Goal: Task Accomplishment & Management: Use online tool/utility

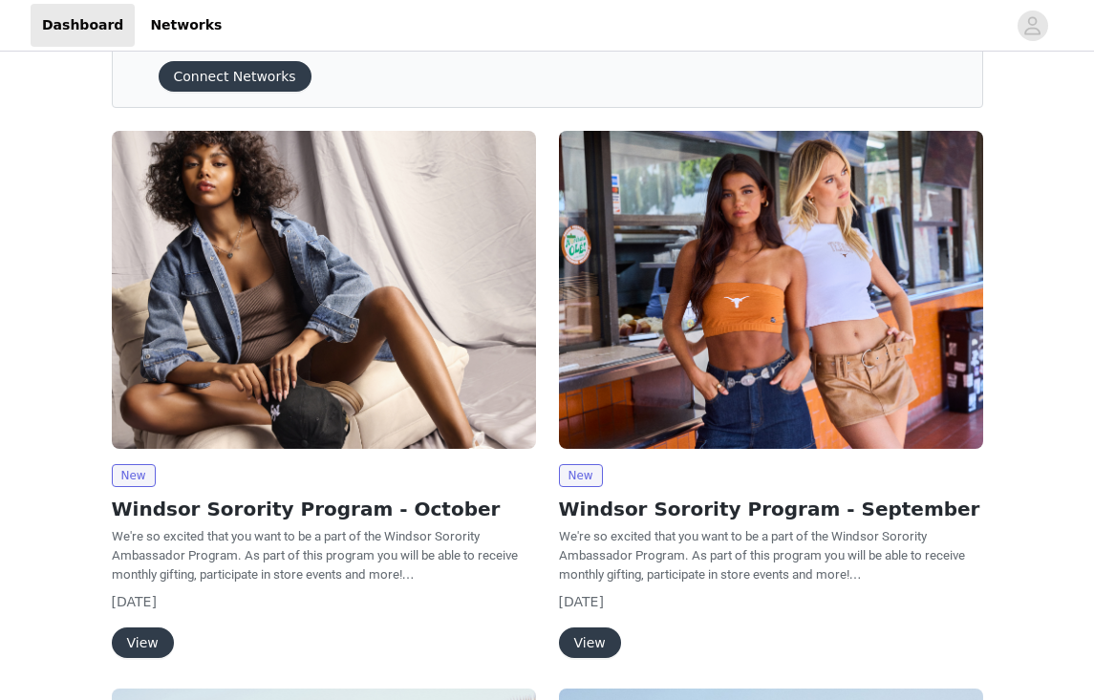
scroll to position [82, 0]
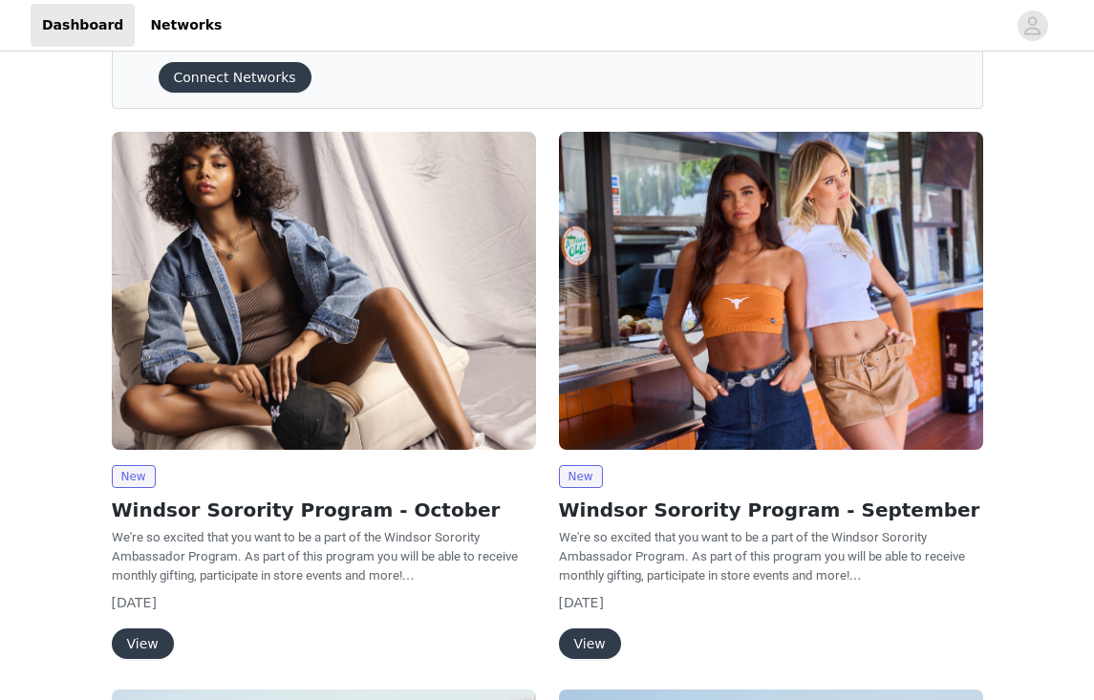
click at [144, 640] on button "View" at bounding box center [143, 644] width 62 height 31
